Goal: Find specific page/section: Find specific page/section

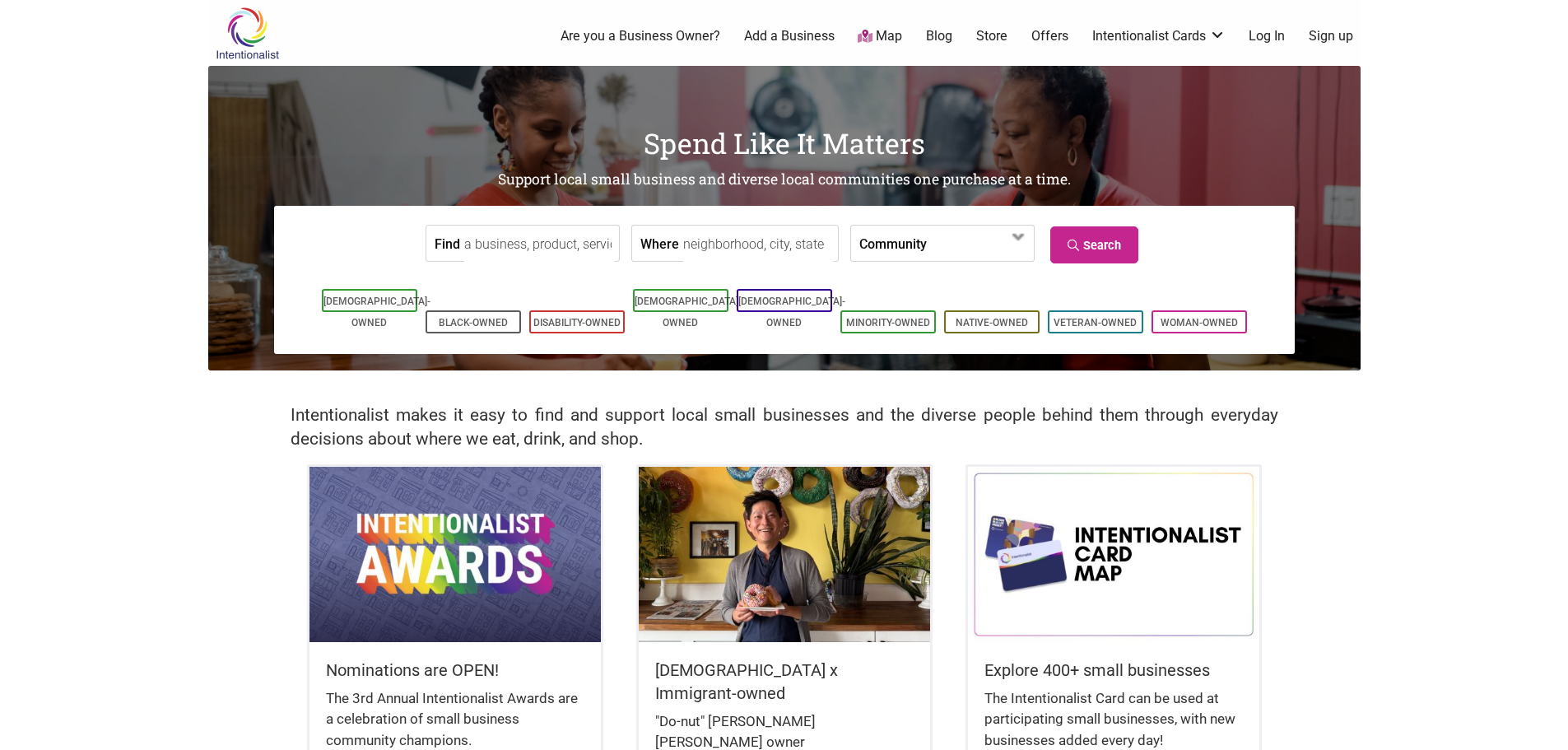
click at [683, 242] on input "Where" at bounding box center [757, 245] width 150 height 37
type input "Washington, DC, USA"
click at [530, 253] on input "Find" at bounding box center [539, 245] width 150 height 37
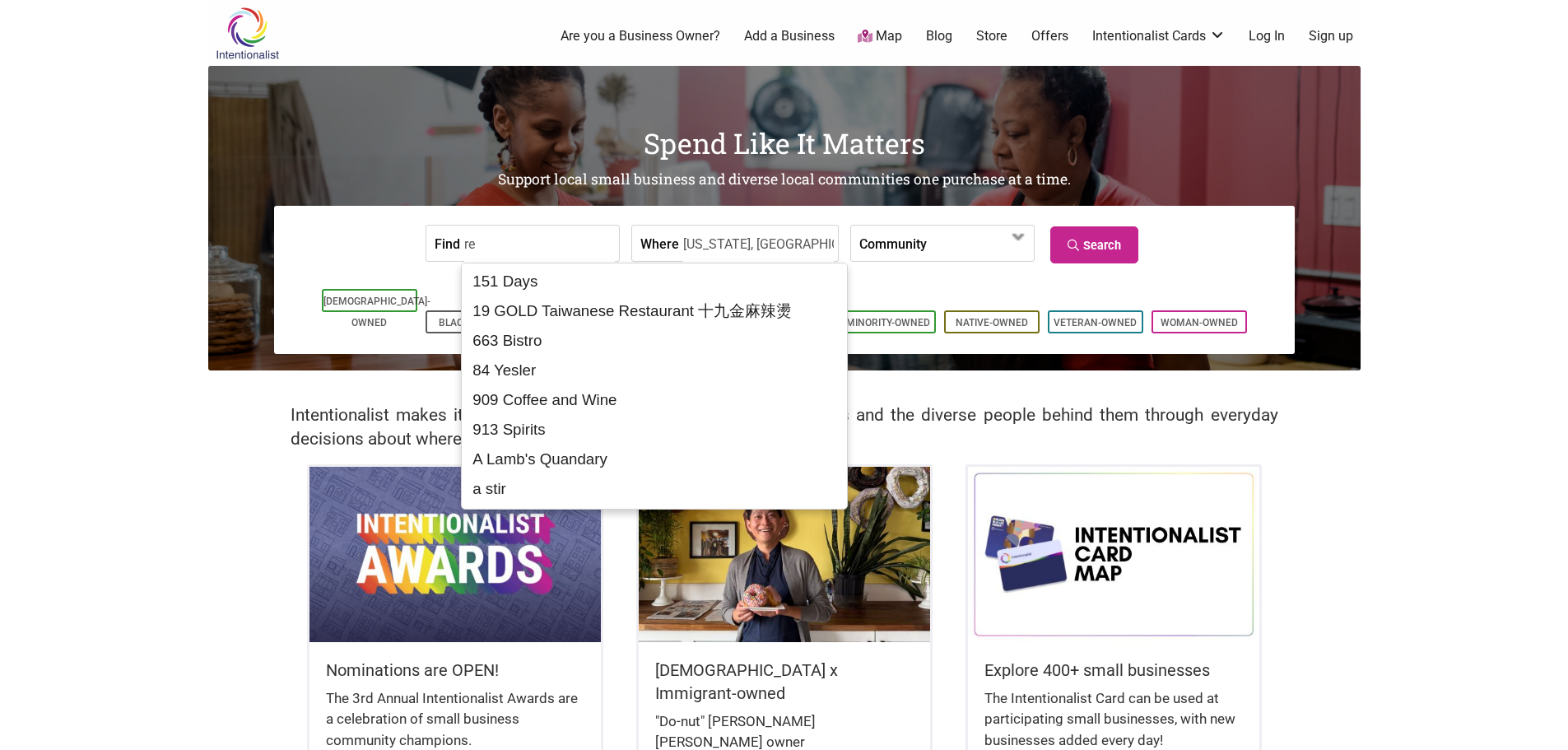
type input "r"
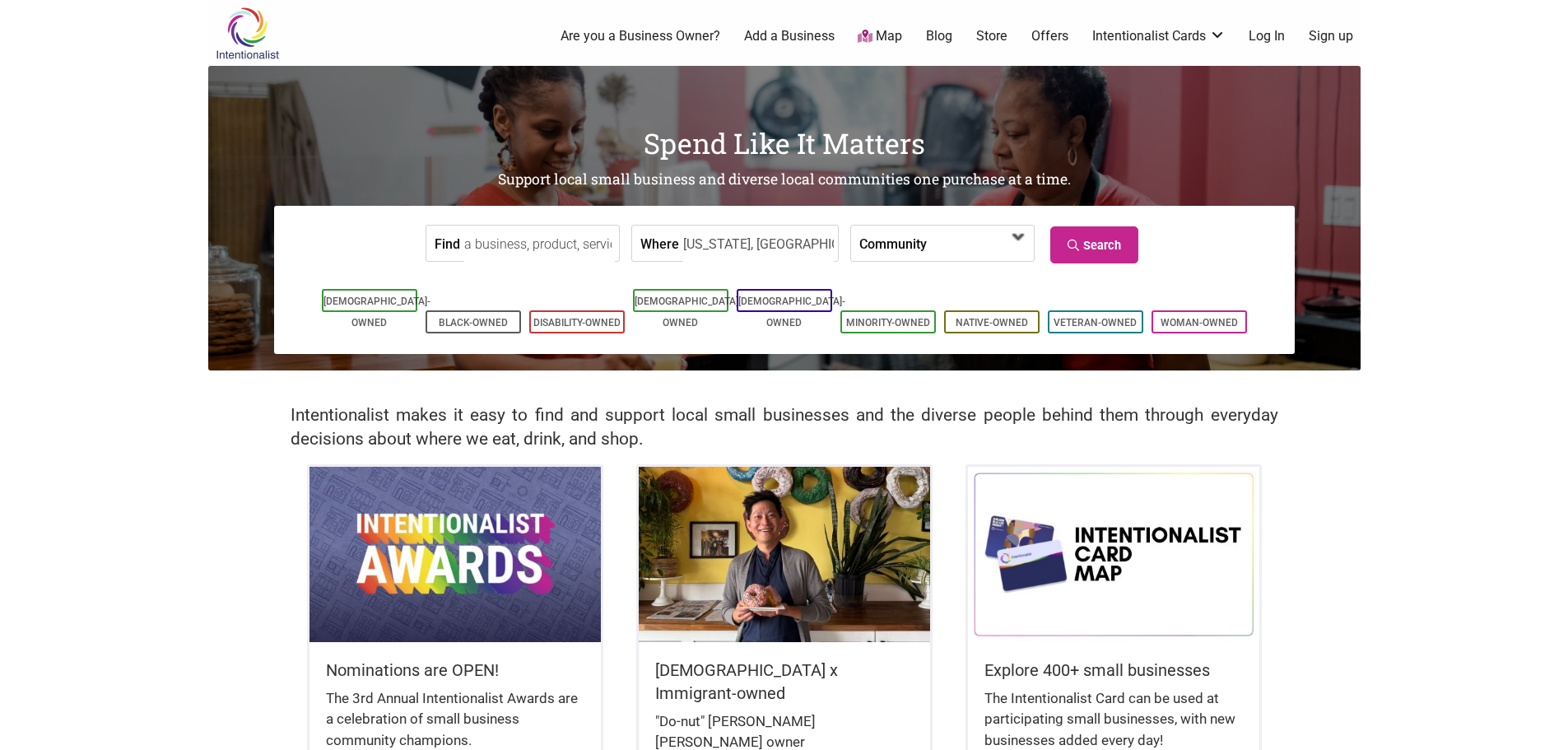
click at [950, 231] on span at bounding box center [973, 245] width 71 height 28
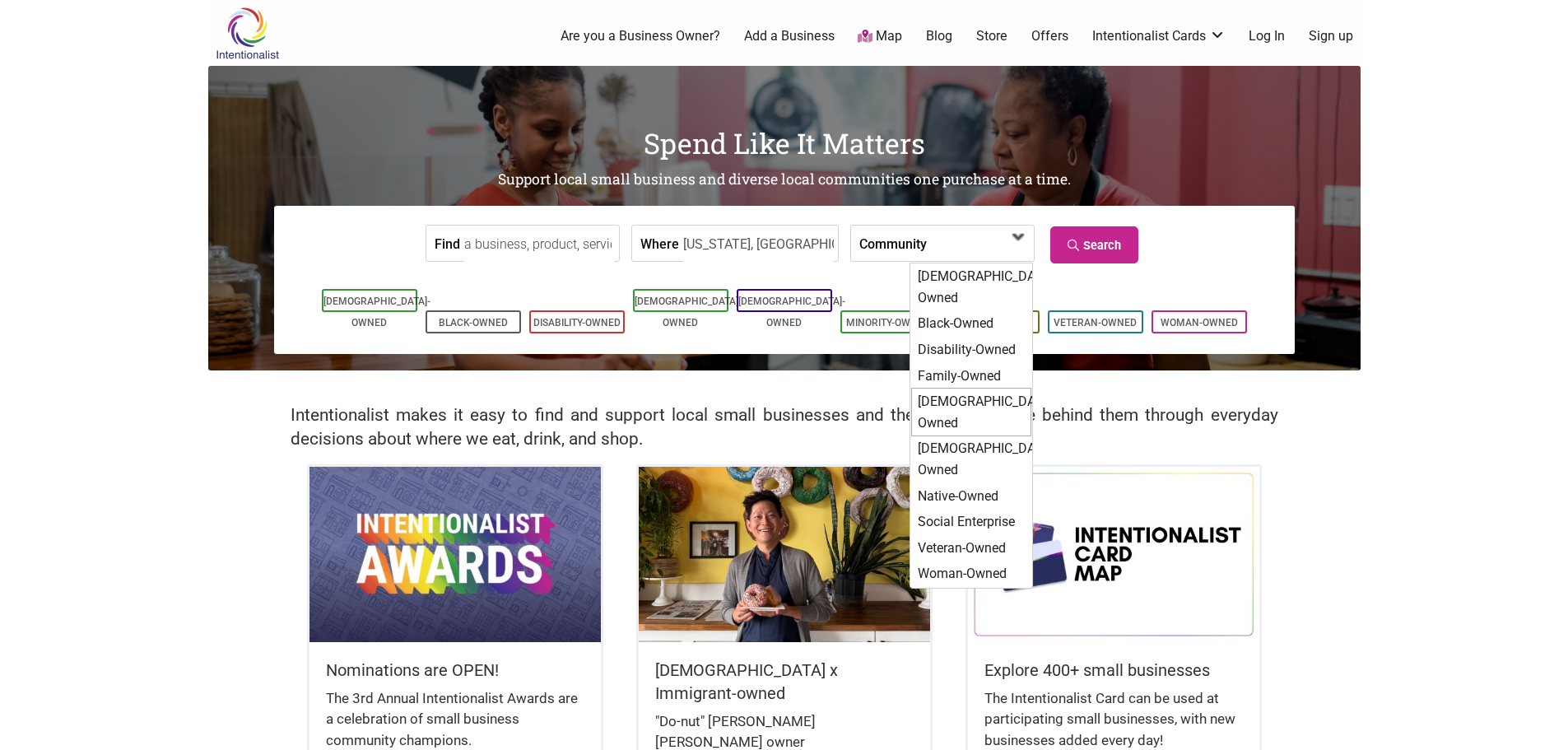
click at [944, 388] on div "[DEMOGRAPHIC_DATA]-Owned" at bounding box center [971, 412] width 120 height 49
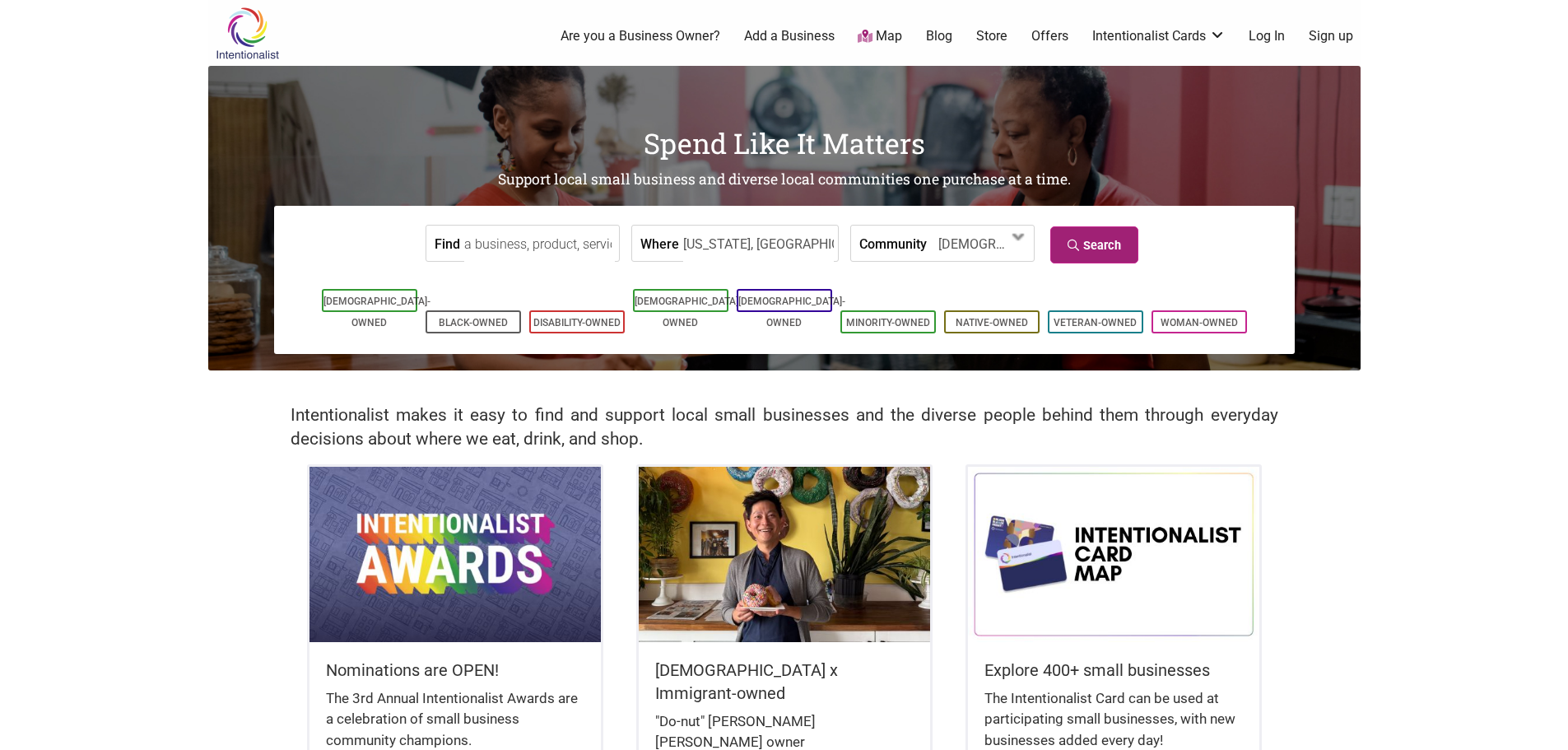
click at [1075, 234] on link "Search" at bounding box center [1094, 245] width 88 height 37
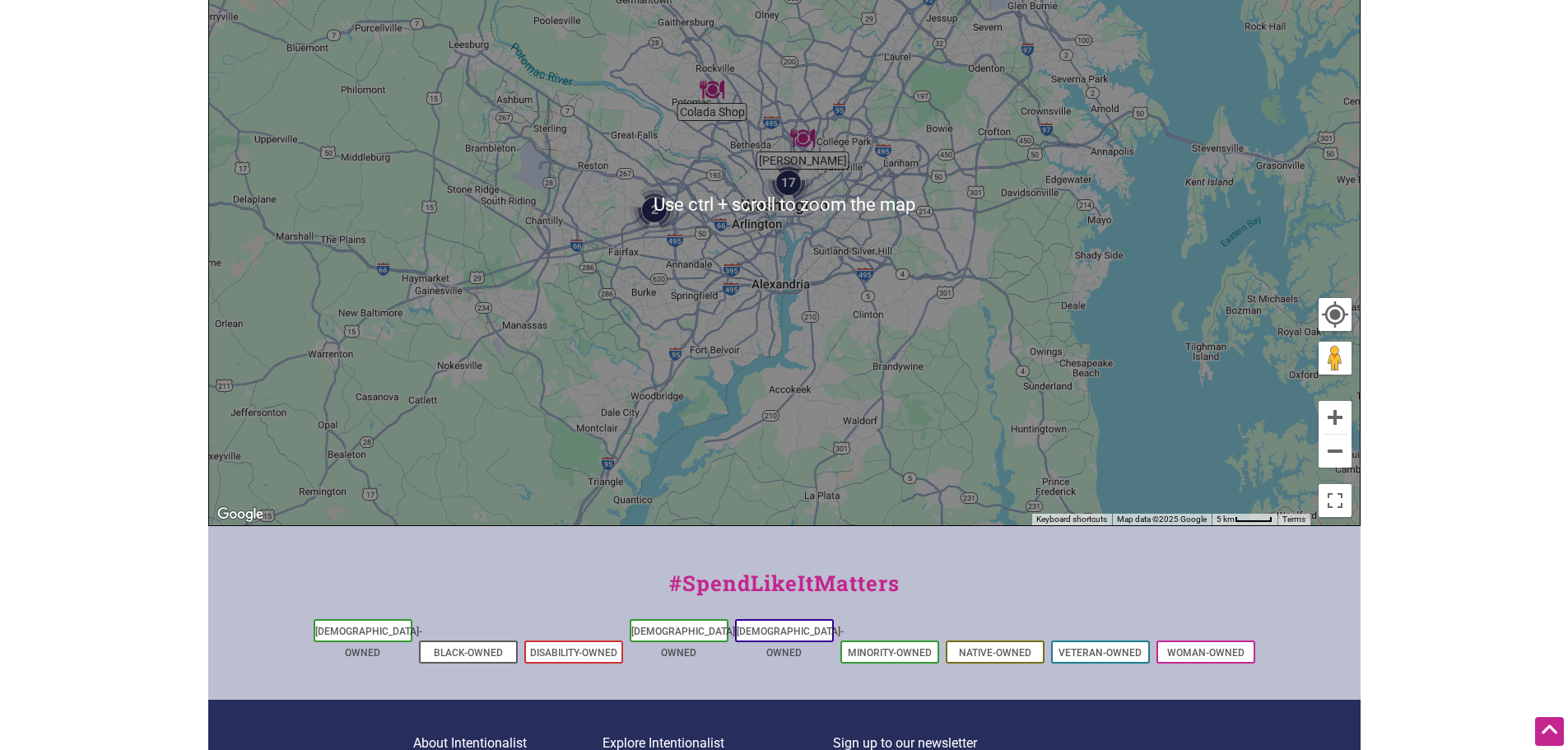
scroll to position [94, 0]
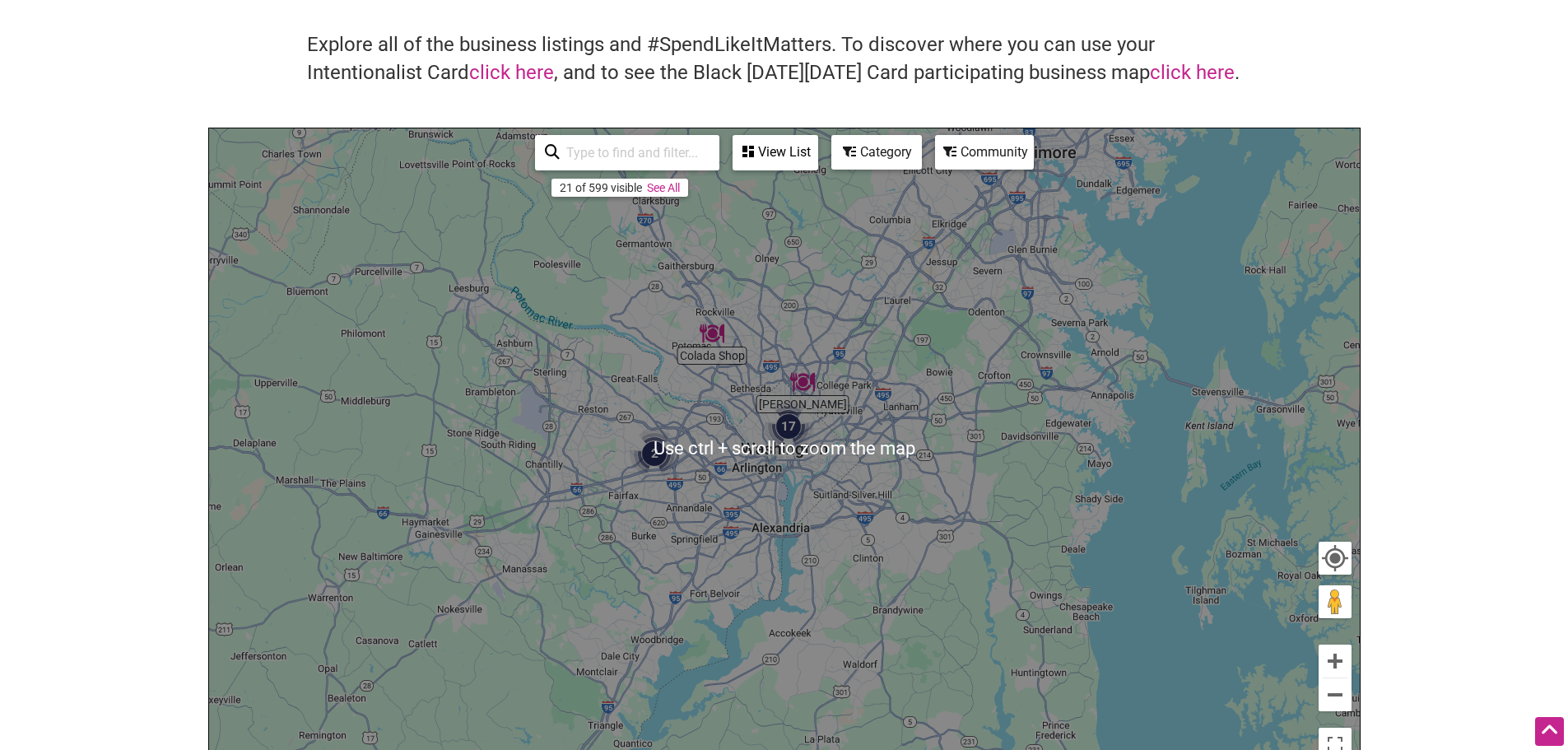
click at [769, 155] on div "View List" at bounding box center [775, 152] width 82 height 31
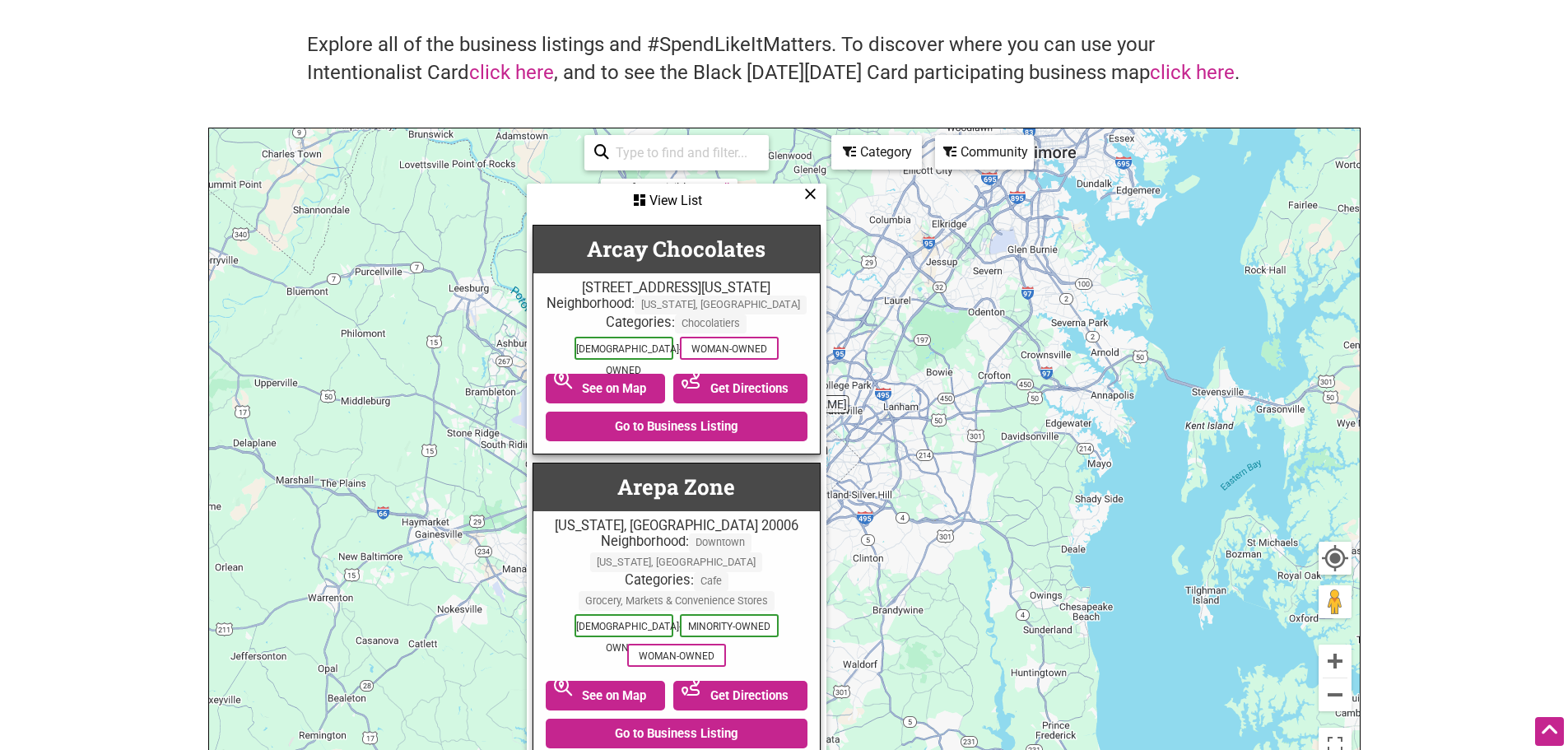
click at [959, 312] on div "To navigate, press the arrow keys." at bounding box center [784, 448] width 1150 height 640
click at [807, 194] on icon at bounding box center [810, 193] width 13 height 1
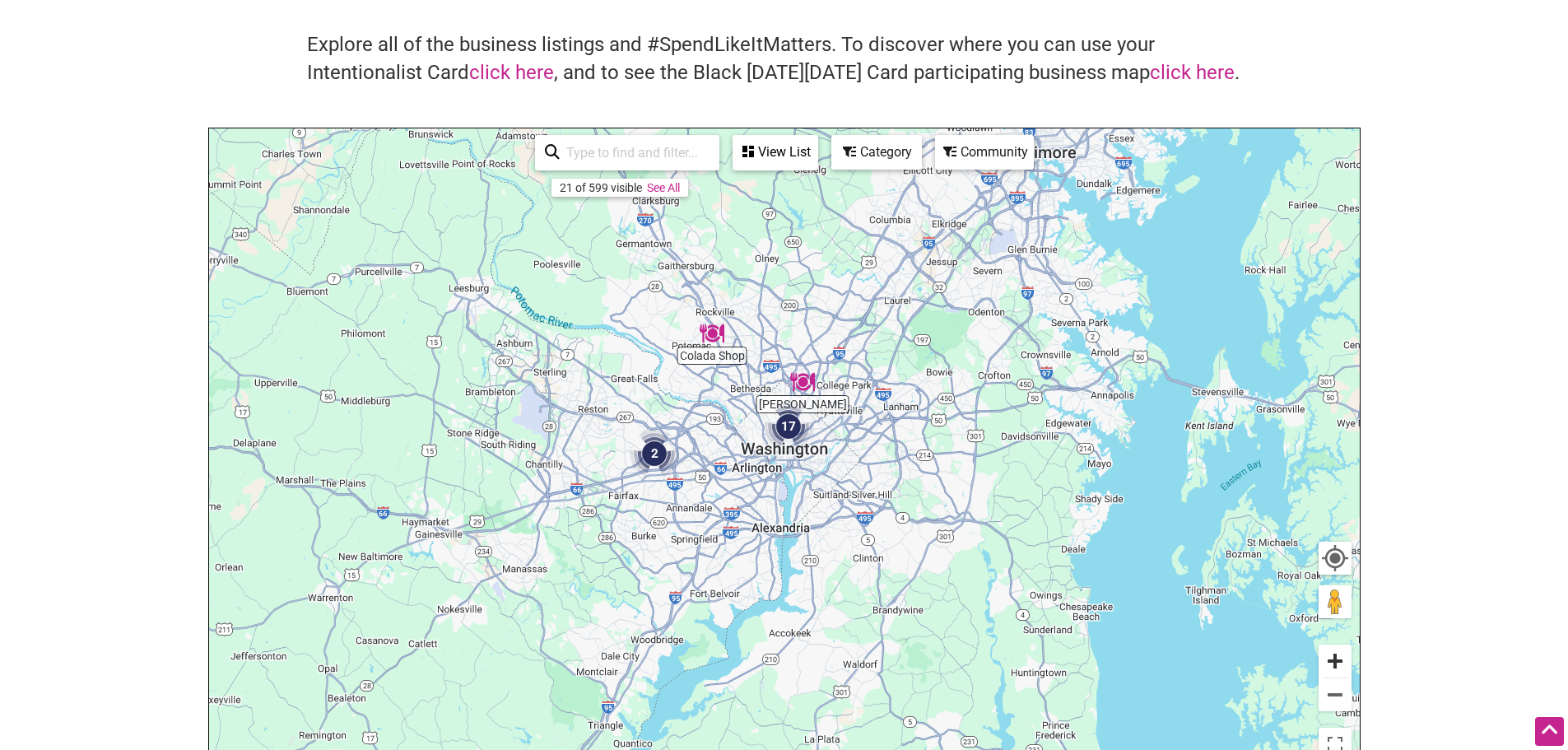
click at [1325, 668] on button "Zoom in" at bounding box center [1334, 661] width 33 height 33
click at [1328, 667] on button "Zoom in" at bounding box center [1334, 661] width 33 height 33
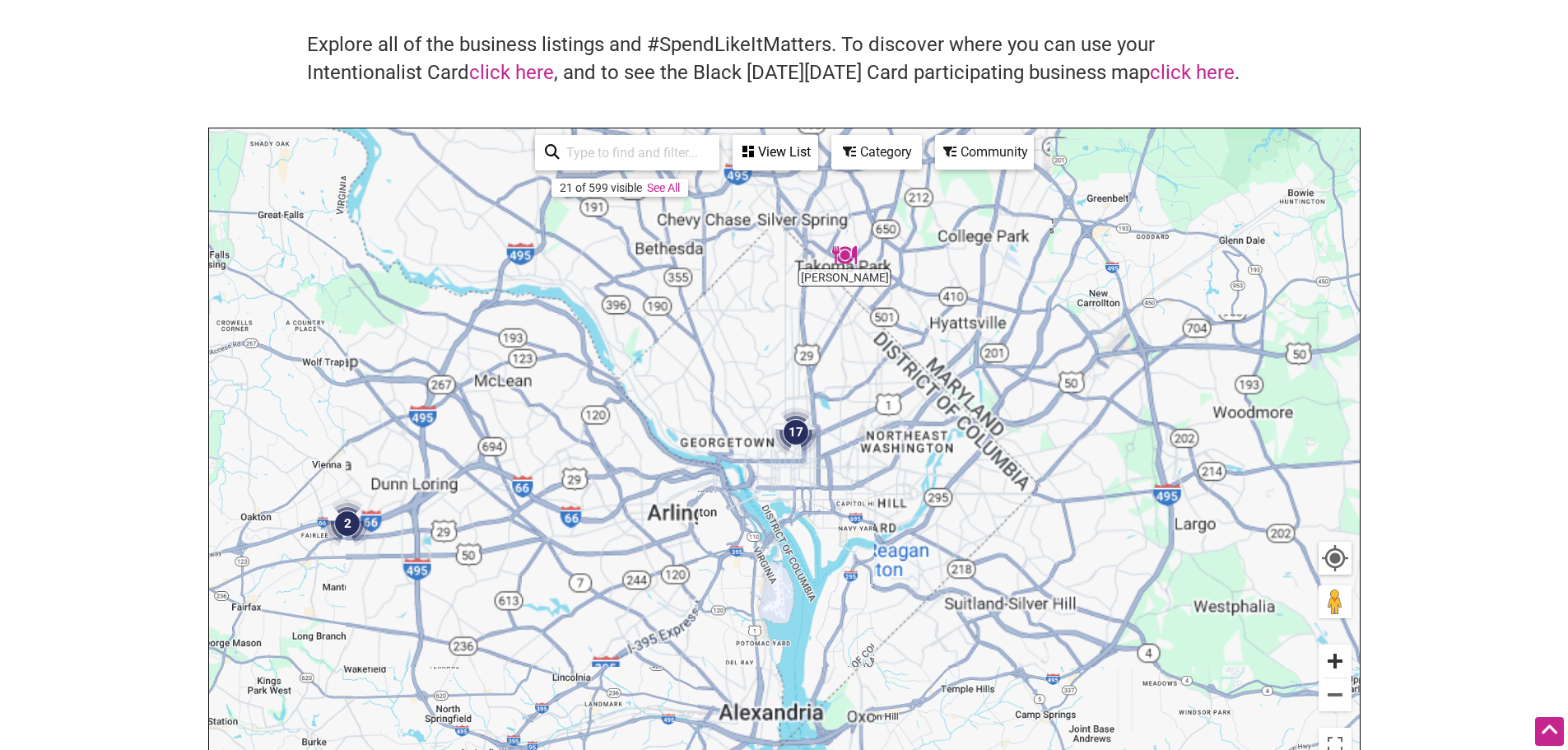
click at [1331, 658] on button "Zoom in" at bounding box center [1334, 661] width 33 height 33
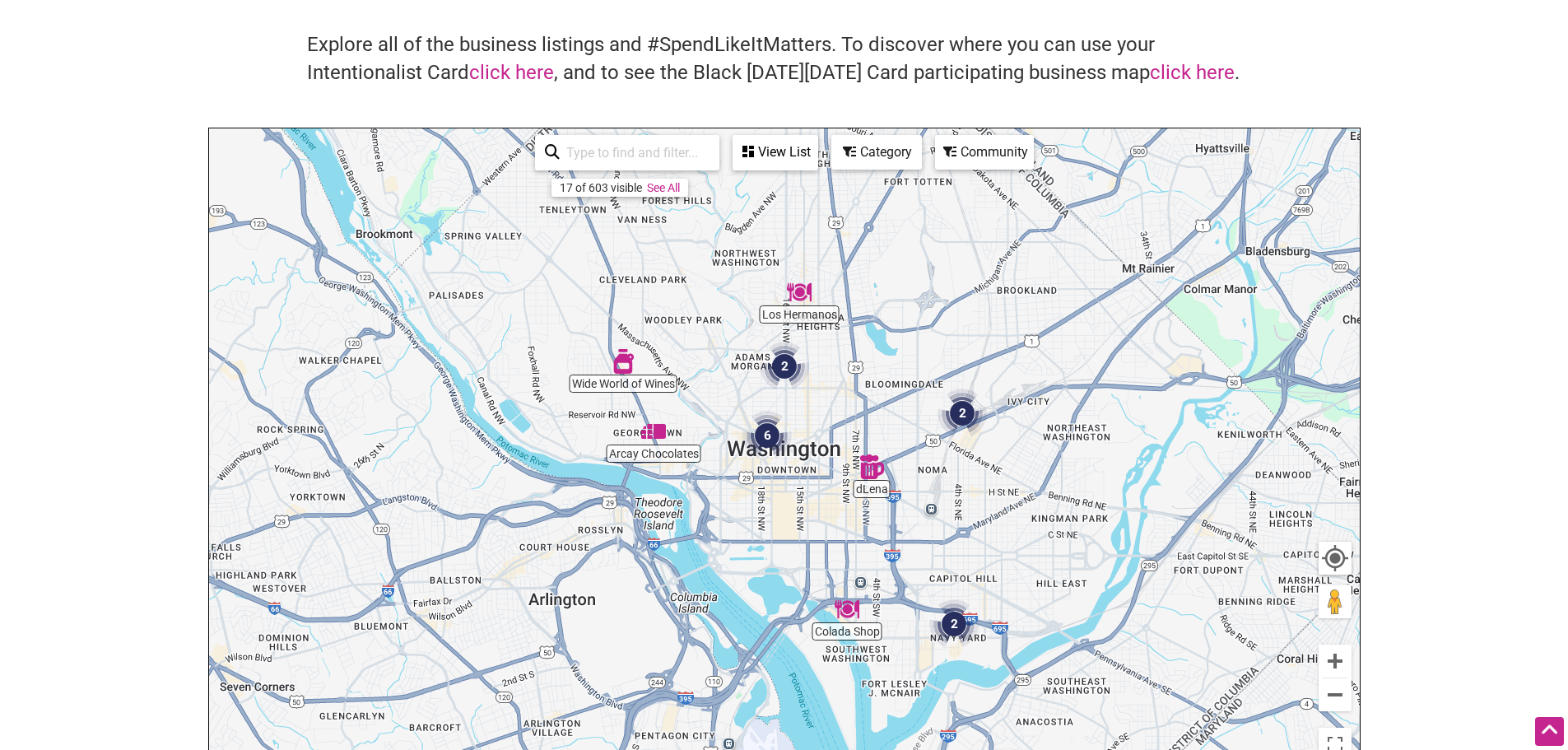
click at [783, 149] on div "View List" at bounding box center [775, 152] width 82 height 31
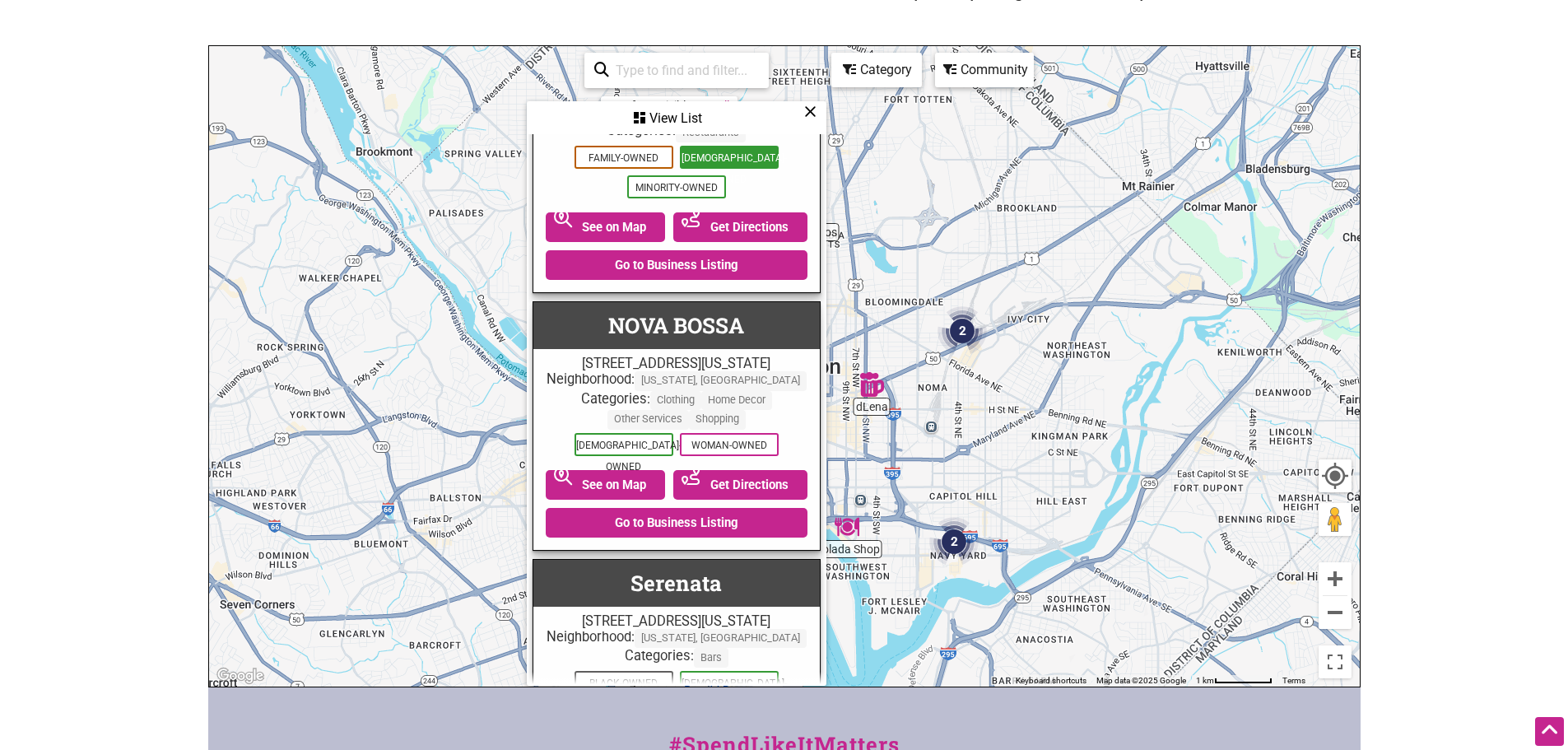
scroll to position [2323, 0]
